Goal: Transaction & Acquisition: Book appointment/travel/reservation

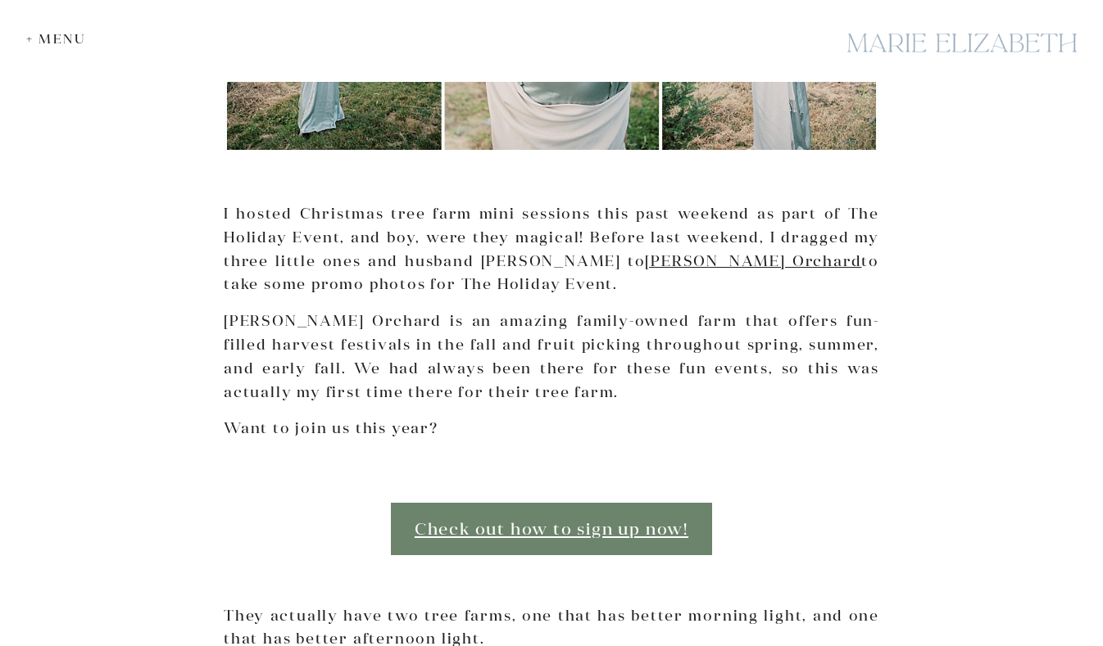
scroll to position [540, 0]
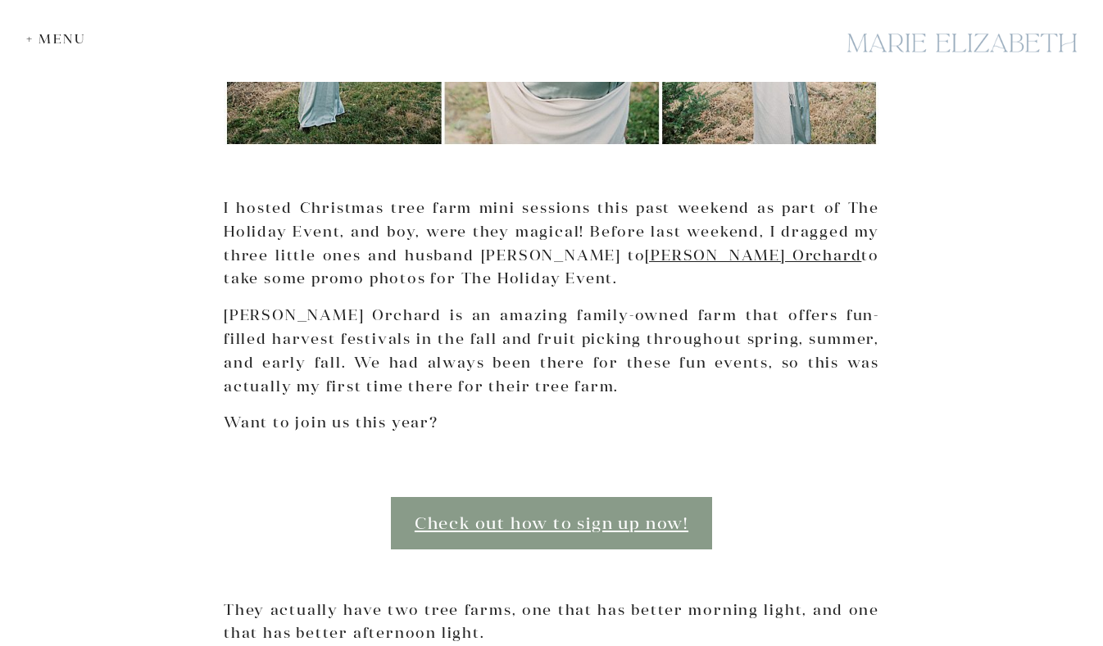
click at [581, 512] on link "Check out how to sign up now!" at bounding box center [551, 523] width 321 height 52
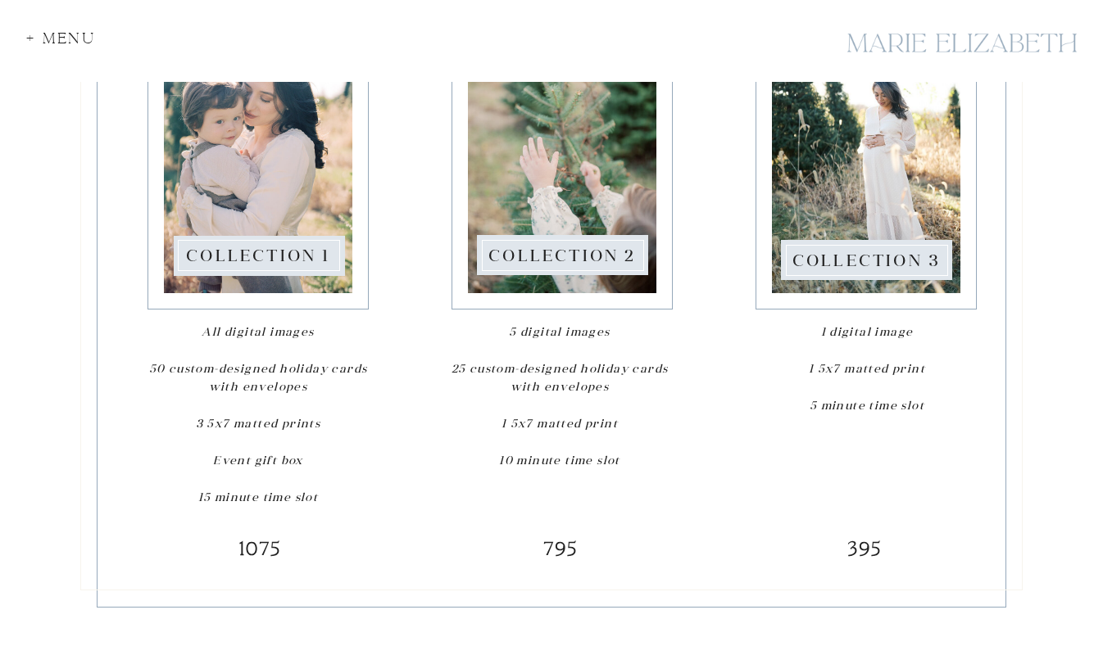
scroll to position [2332, 0]
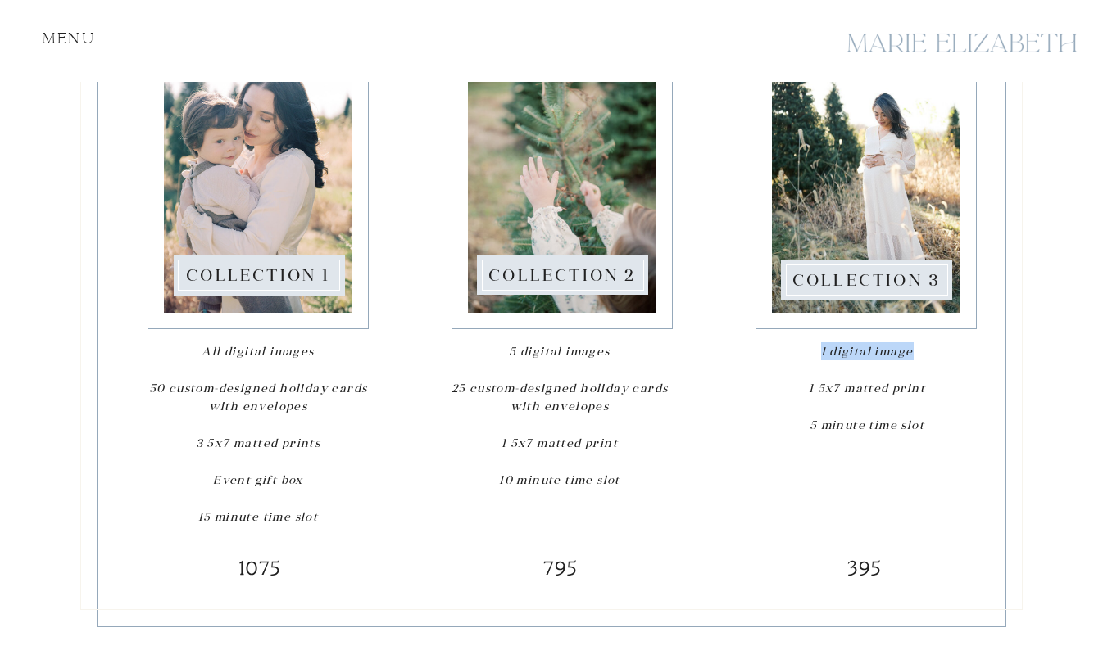
drag, startPoint x: 820, startPoint y: 342, endPoint x: 915, endPoint y: 342, distance: 95.0
click at [914, 342] on p "1 digital image 1 5x7 matted print 5 minute time slot" at bounding box center [866, 415] width 221 height 146
drag, startPoint x: 932, startPoint y: 381, endPoint x: 800, endPoint y: 382, distance: 131.9
click at [800, 382] on p "1 digital image 1 5x7 matted print 5 minute time slot" at bounding box center [866, 415] width 221 height 146
drag, startPoint x: 931, startPoint y: 429, endPoint x: 800, endPoint y: 429, distance: 131.1
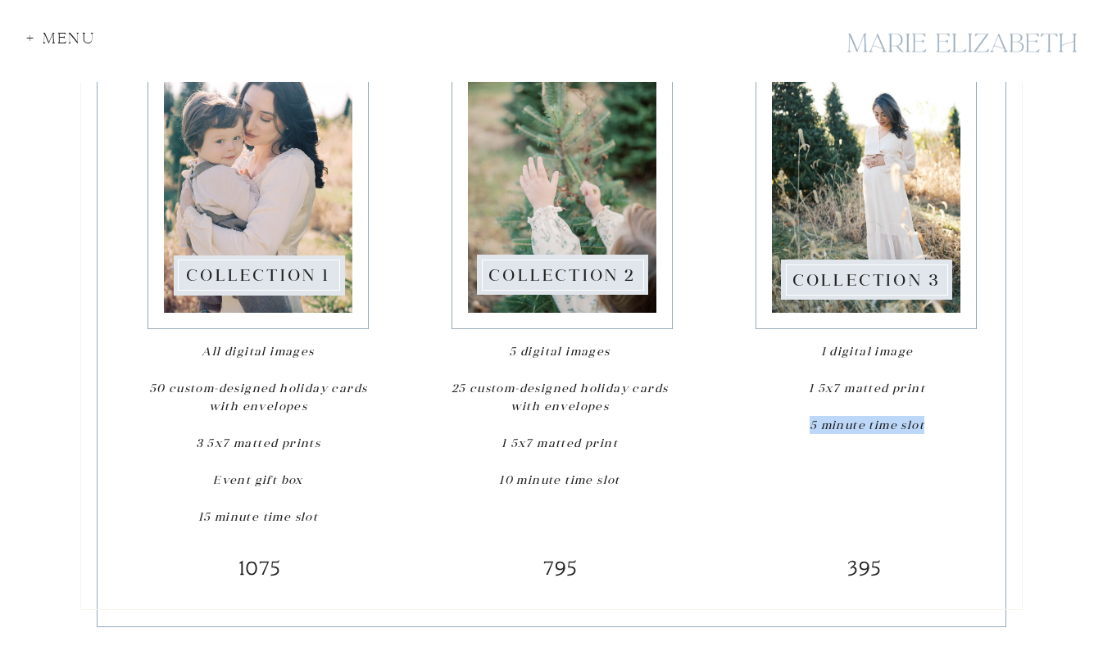
click at [804, 429] on p "1 digital image 1 5x7 matted print 5 minute time slot" at bounding box center [866, 415] width 221 height 146
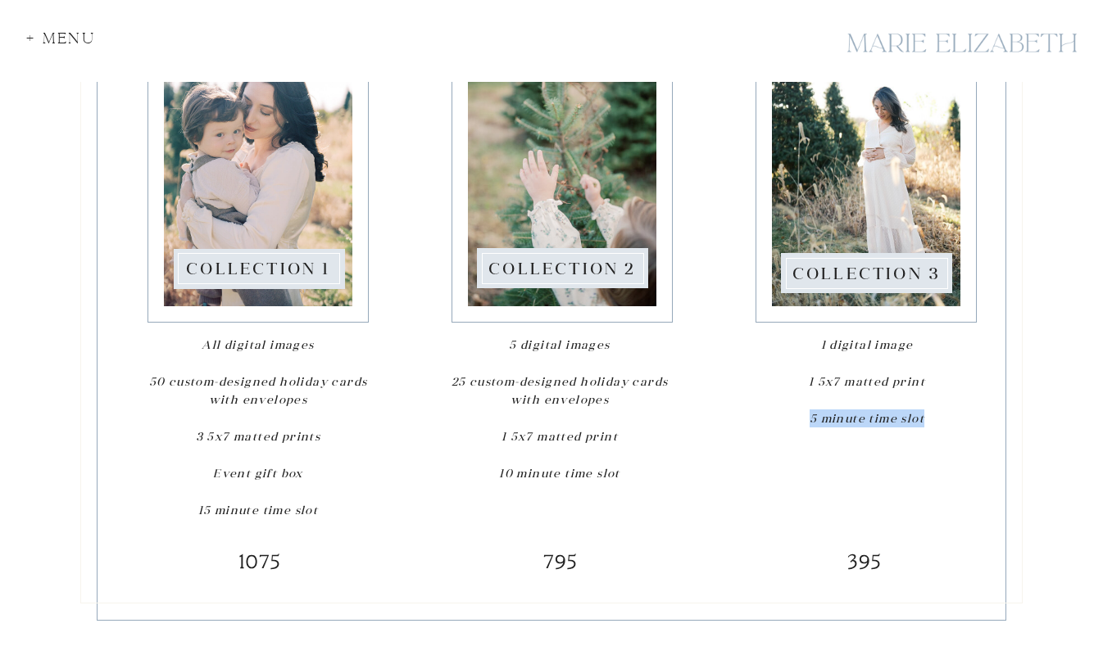
scroll to position [2323, 0]
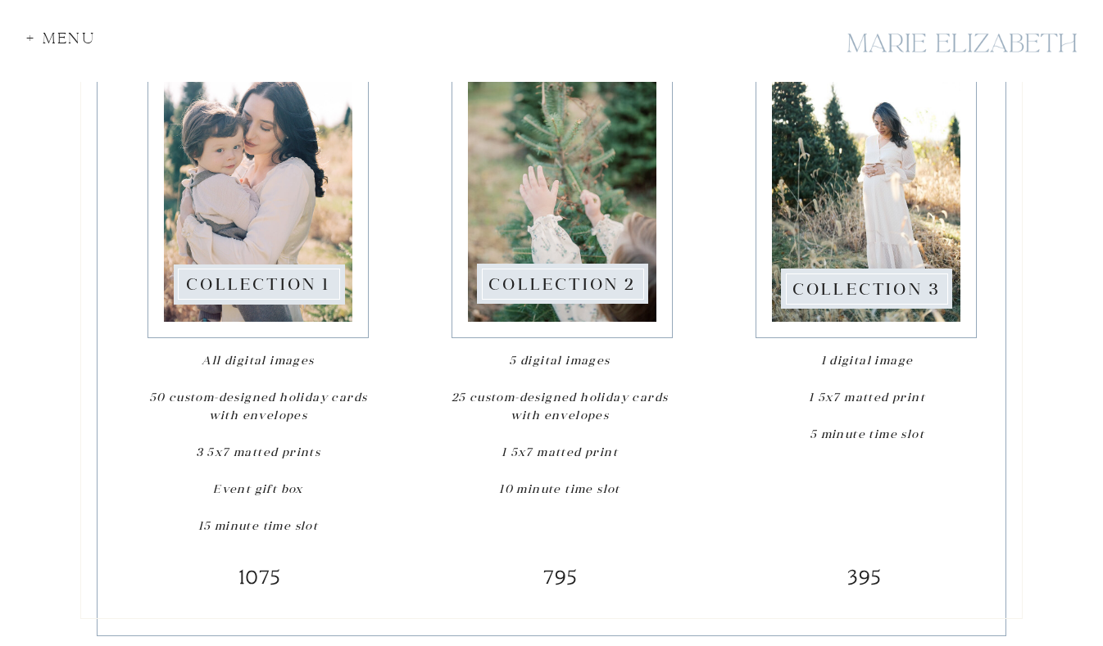
click at [1009, 558] on div at bounding box center [551, 82] width 942 height 1073
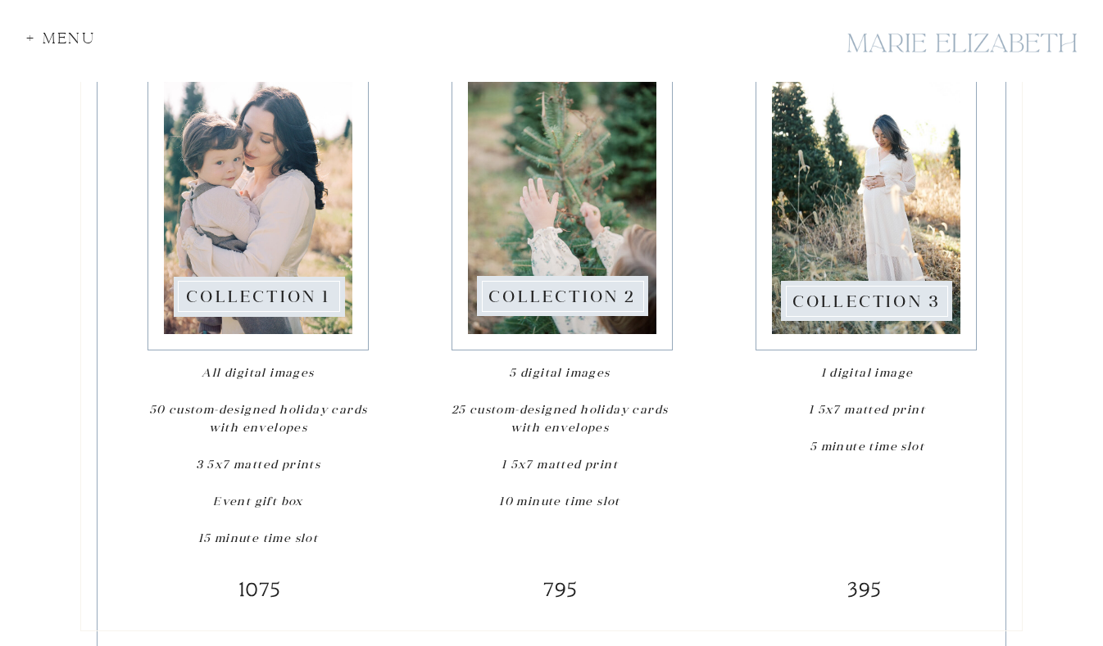
scroll to position [2312, 0]
